Goal: Task Accomplishment & Management: Use online tool/utility

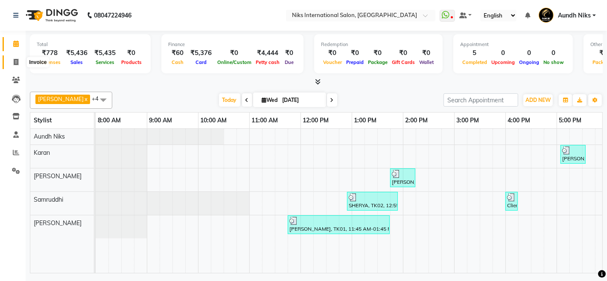
click at [14, 63] on icon at bounding box center [16, 62] width 5 height 6
select select "6"
select select "service"
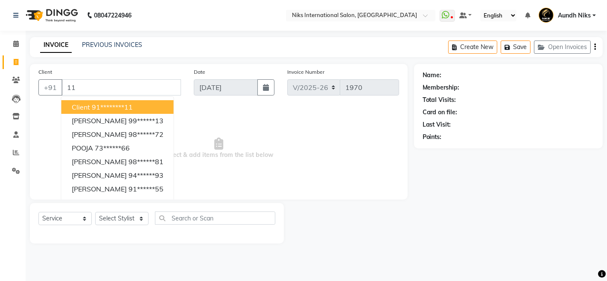
type input "1"
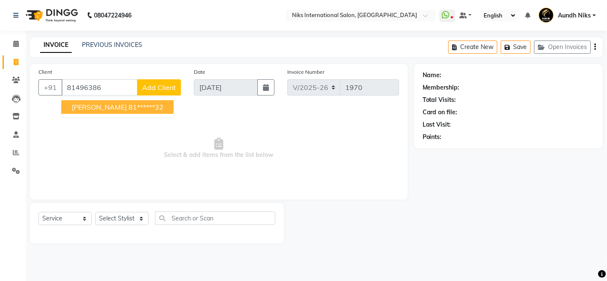
click at [98, 108] on span "[PERSON_NAME]" at bounding box center [99, 107] width 55 height 9
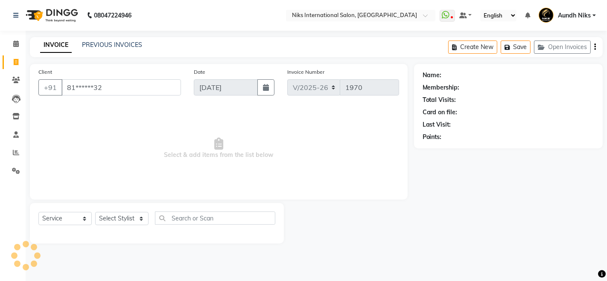
type input "81******32"
select select "1: Object"
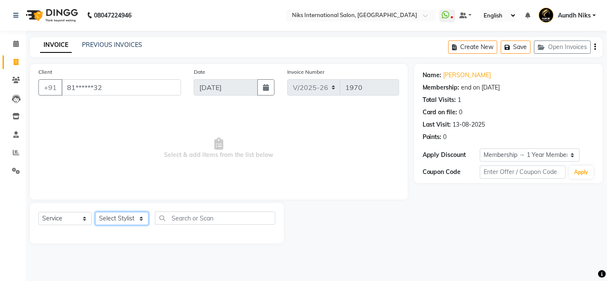
click at [120, 223] on select "Select Stylist [PERSON_NAME] Aundh Niks [PERSON_NAME] Jiya [PERSON_NAME] Mahhi …" at bounding box center [121, 218] width 53 height 13
select select "87289"
click at [95, 212] on select "Select Stylist [PERSON_NAME] Aundh Niks [PERSON_NAME] Jiya [PERSON_NAME] Mahhi …" at bounding box center [121, 218] width 53 height 13
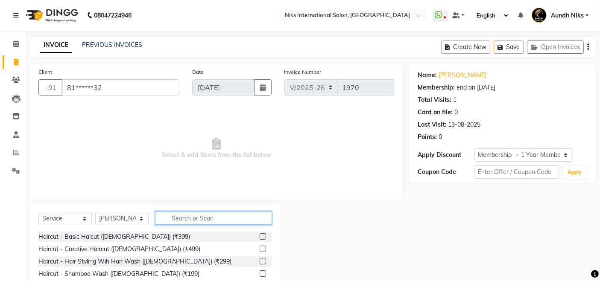
click at [206, 217] on input "text" at bounding box center [213, 218] width 117 height 13
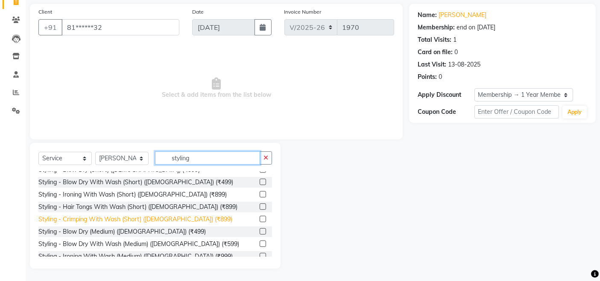
scroll to position [41, 0]
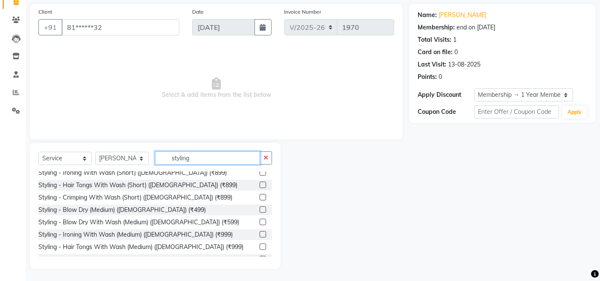
type input "styling"
click at [260, 221] on label at bounding box center [263, 222] width 6 height 6
click at [260, 221] on input "checkbox" at bounding box center [263, 223] width 6 height 6
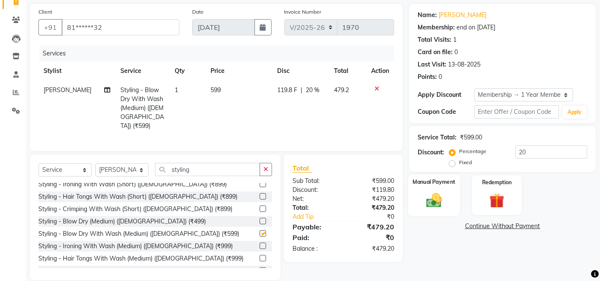
checkbox input "false"
click at [445, 205] on img at bounding box center [435, 200] width 26 height 18
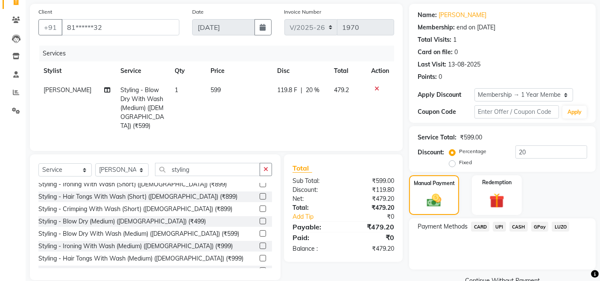
click at [214, 88] on span "599" at bounding box center [216, 90] width 10 height 8
select select "87289"
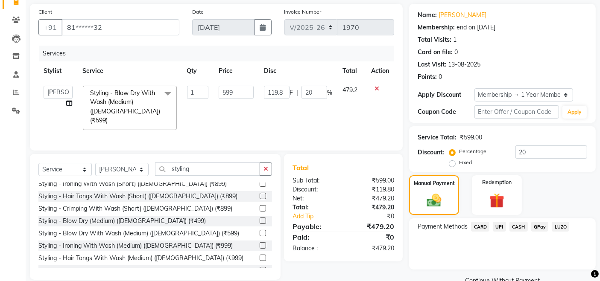
click at [214, 88] on td "599" at bounding box center [236, 108] width 45 height 55
click at [227, 91] on input "599" at bounding box center [236, 92] width 35 height 13
type input "500"
click at [520, 152] on input "0" at bounding box center [552, 152] width 72 height 13
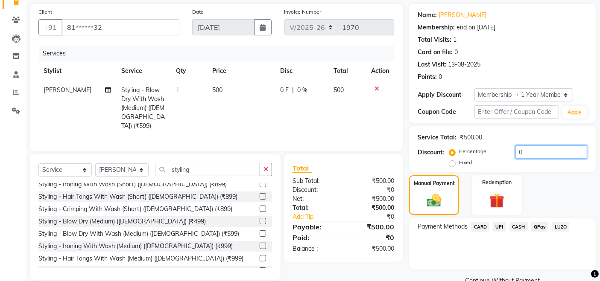
type input "0"
click at [479, 227] on span "CARD" at bounding box center [480, 227] width 18 height 10
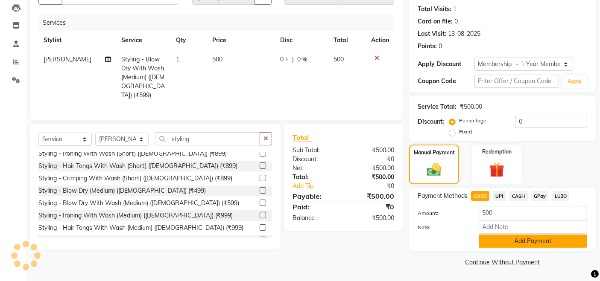
click at [497, 245] on button "Add Payment" at bounding box center [533, 241] width 108 height 13
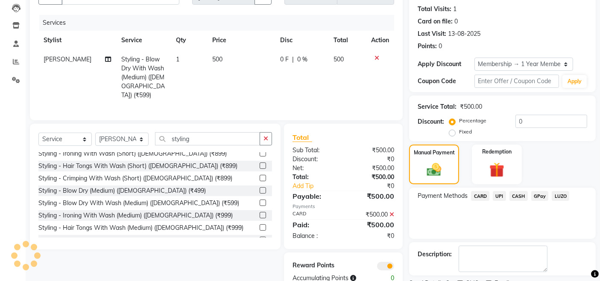
scroll to position [127, 0]
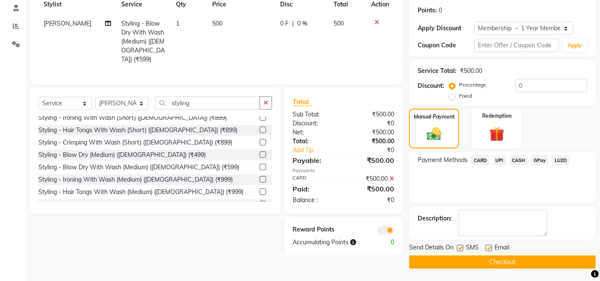
click at [497, 260] on button "Checkout" at bounding box center [502, 262] width 187 height 13
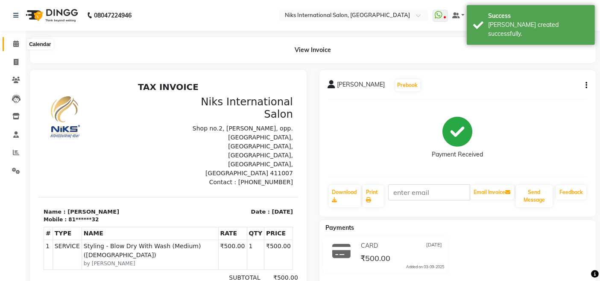
click at [16, 47] on icon at bounding box center [16, 44] width 6 height 6
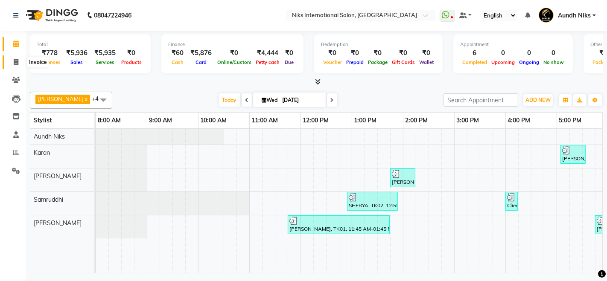
click at [19, 64] on span at bounding box center [16, 63] width 15 height 10
select select "service"
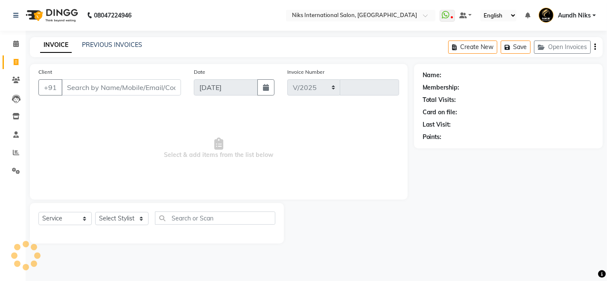
select select "6"
type input "1971"
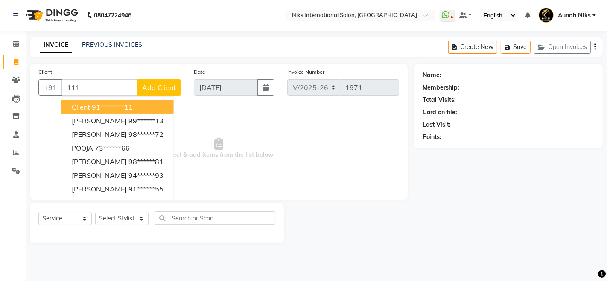
click at [103, 108] on ngb-highlight "91********11" at bounding box center [112, 107] width 41 height 9
type input "********11"
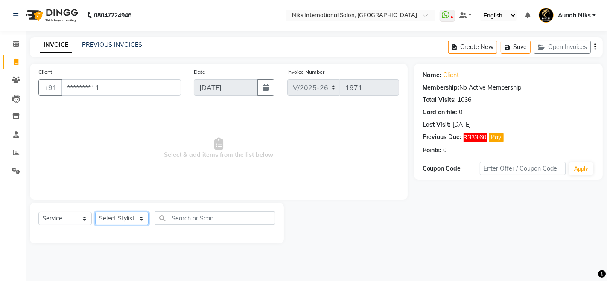
click at [132, 224] on select "Select Stylist [PERSON_NAME] Aundh Niks [PERSON_NAME] Jiya [PERSON_NAME] Mahhi …" at bounding box center [121, 218] width 53 height 13
select select "22944"
click at [95, 212] on select "Select Stylist [PERSON_NAME] Aundh Niks [PERSON_NAME] Jiya [PERSON_NAME] Mahhi …" at bounding box center [121, 218] width 53 height 13
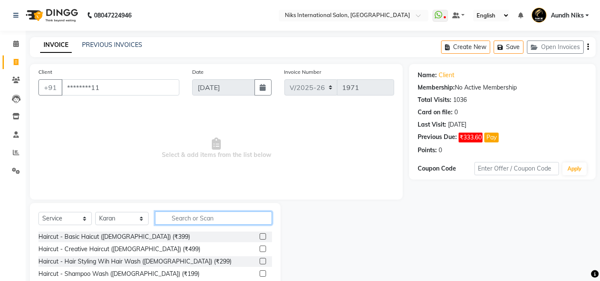
click at [199, 220] on input "text" at bounding box center [213, 218] width 117 height 13
type input "styl"
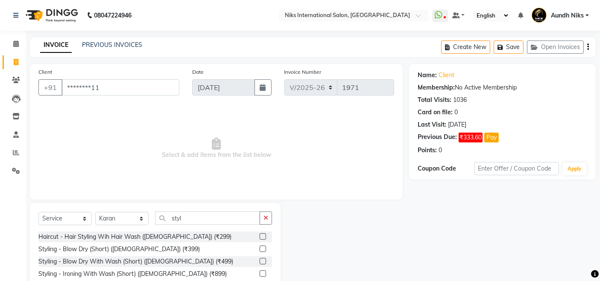
click at [260, 261] on label at bounding box center [263, 261] width 6 height 6
click at [260, 261] on input "checkbox" at bounding box center [263, 262] width 6 height 6
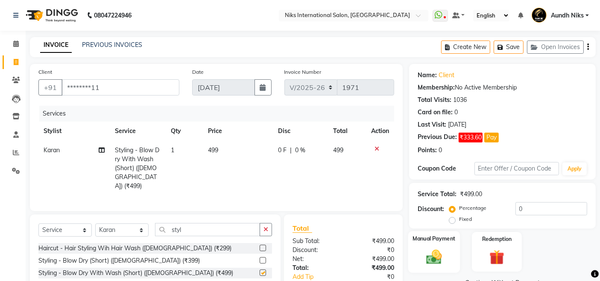
checkbox input "false"
click at [436, 259] on img at bounding box center [435, 257] width 26 height 18
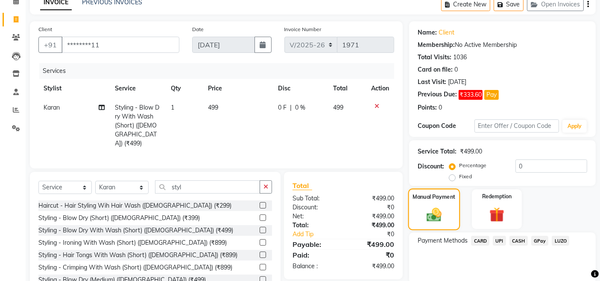
scroll to position [76, 0]
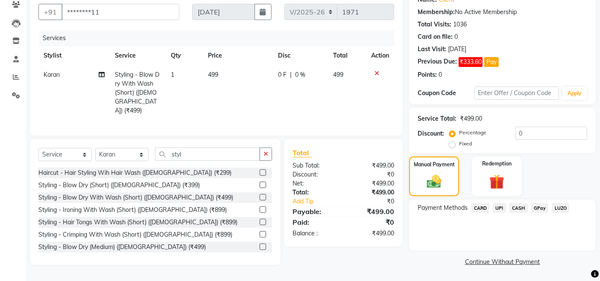
click at [519, 205] on span "CASH" at bounding box center [519, 208] width 18 height 10
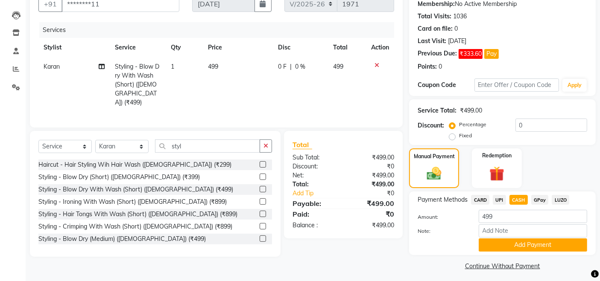
scroll to position [88, 0]
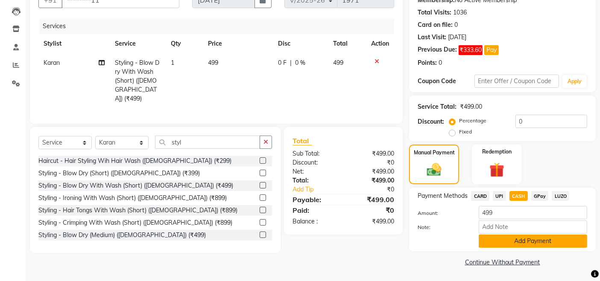
click at [531, 243] on button "Add Payment" at bounding box center [533, 241] width 108 height 13
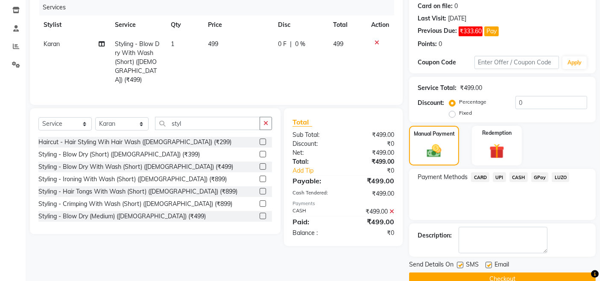
scroll to position [123, 0]
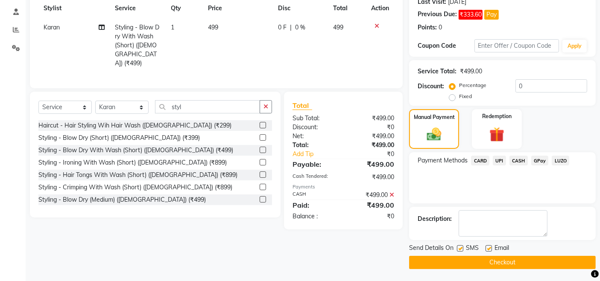
click at [522, 263] on button "Checkout" at bounding box center [502, 262] width 187 height 13
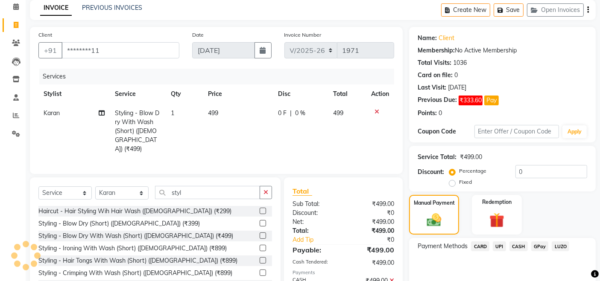
scroll to position [0, 0]
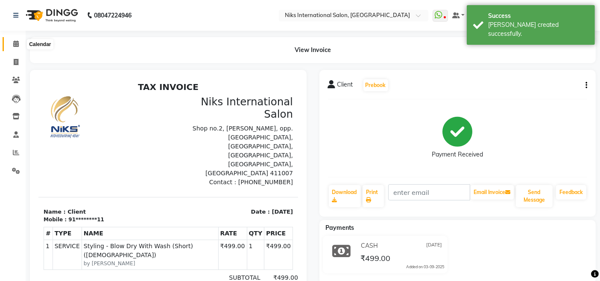
click at [17, 47] on icon at bounding box center [16, 44] width 6 height 6
